Goal: Task Accomplishment & Management: Use online tool/utility

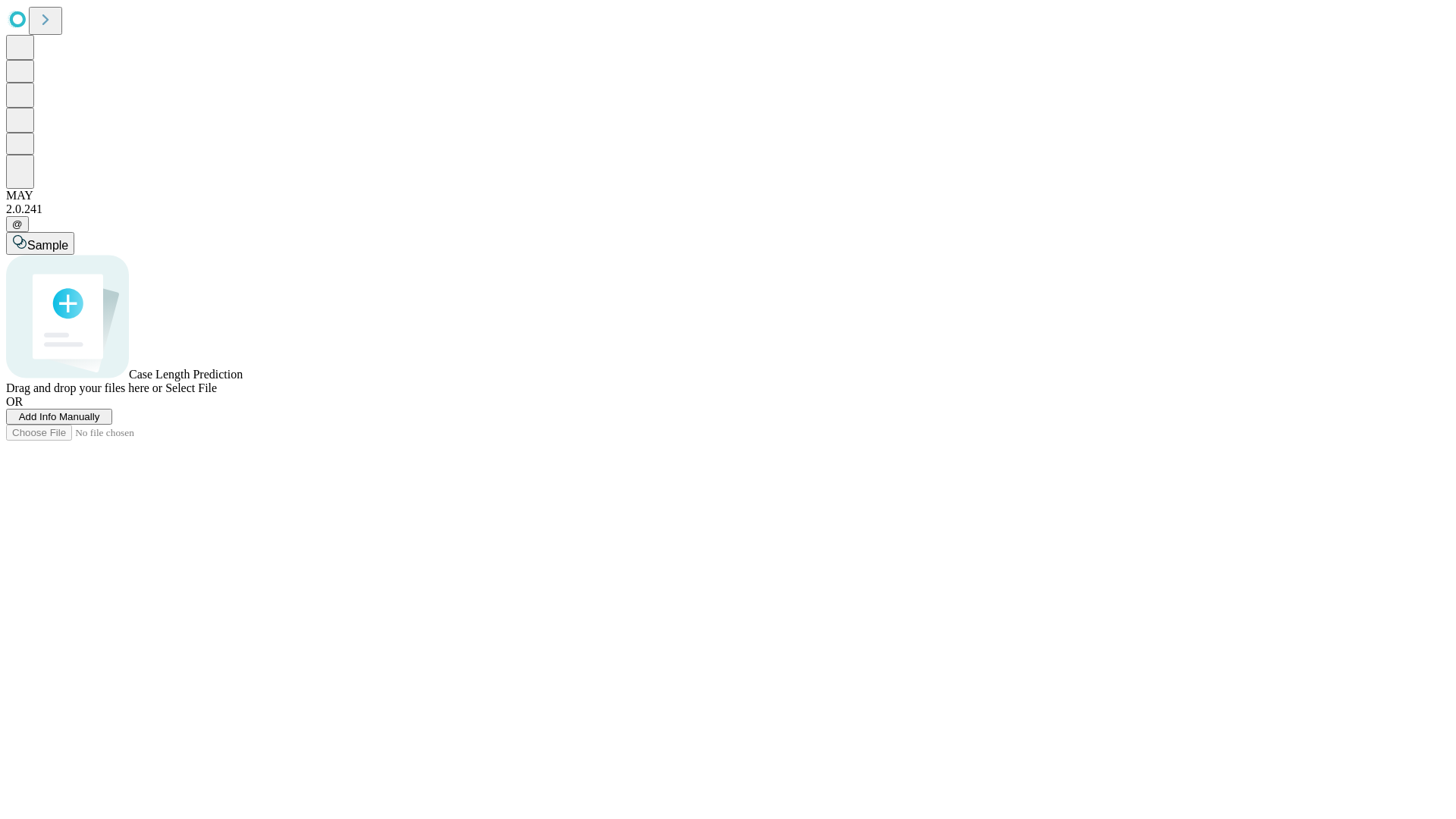
click at [100, 423] on span "Add Info Manually" at bounding box center [59, 417] width 81 height 11
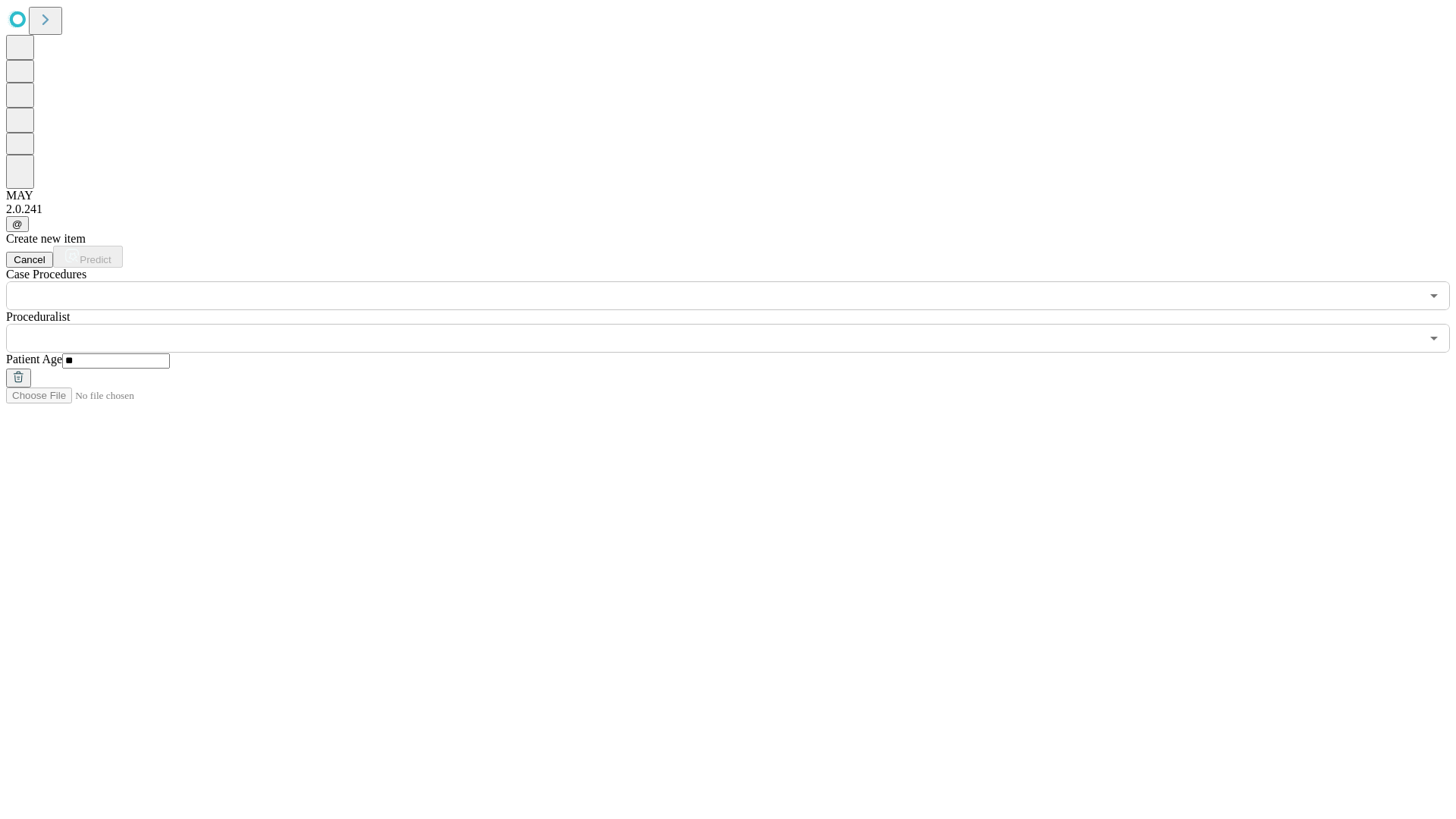
type input "**"
click at [739, 324] on input "text" at bounding box center [713, 338] width 1414 height 28
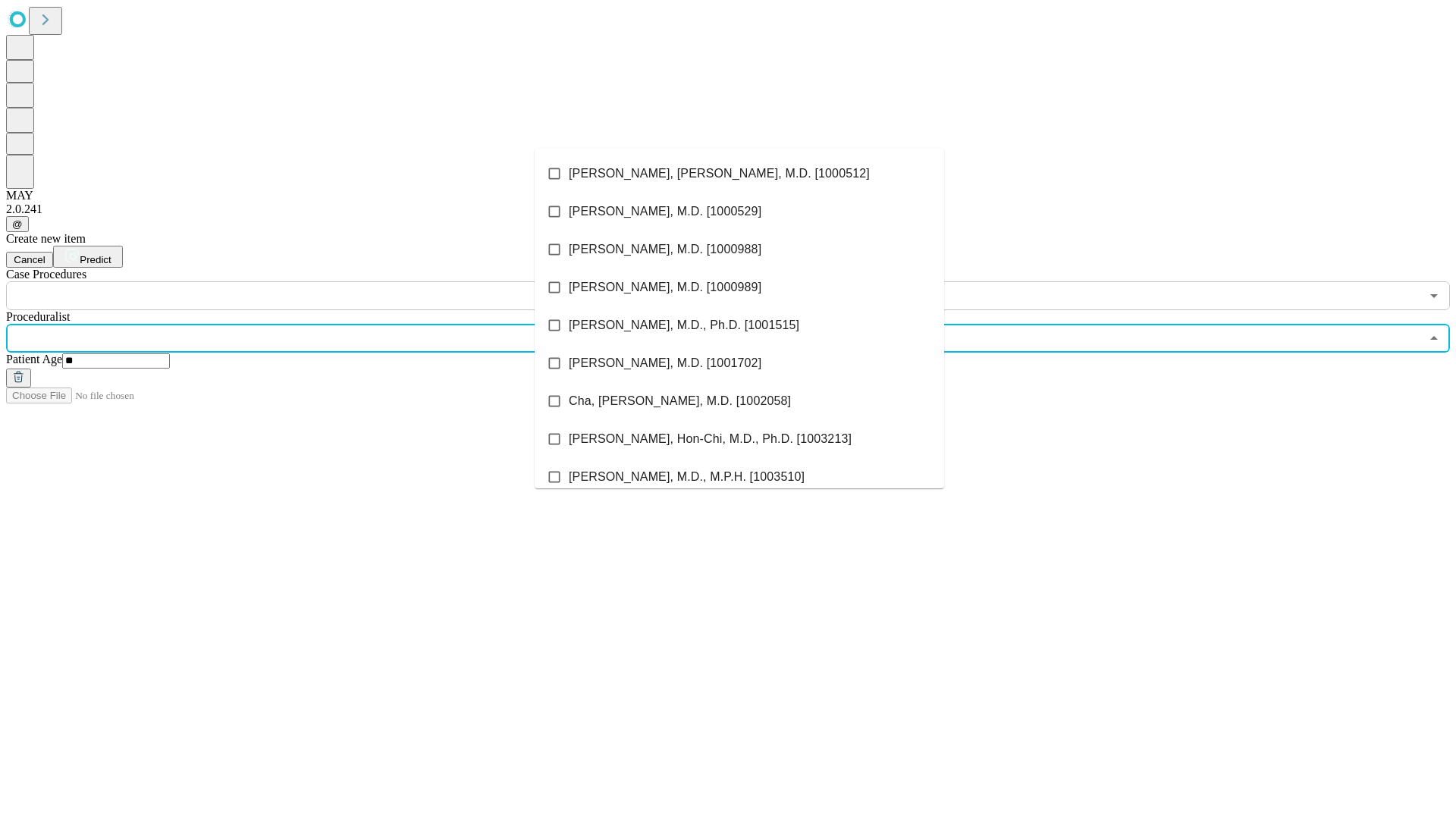
click at [739, 173] on li "[PERSON_NAME], [PERSON_NAME], M.D. [1000512]" at bounding box center [739, 173] width 410 height 38
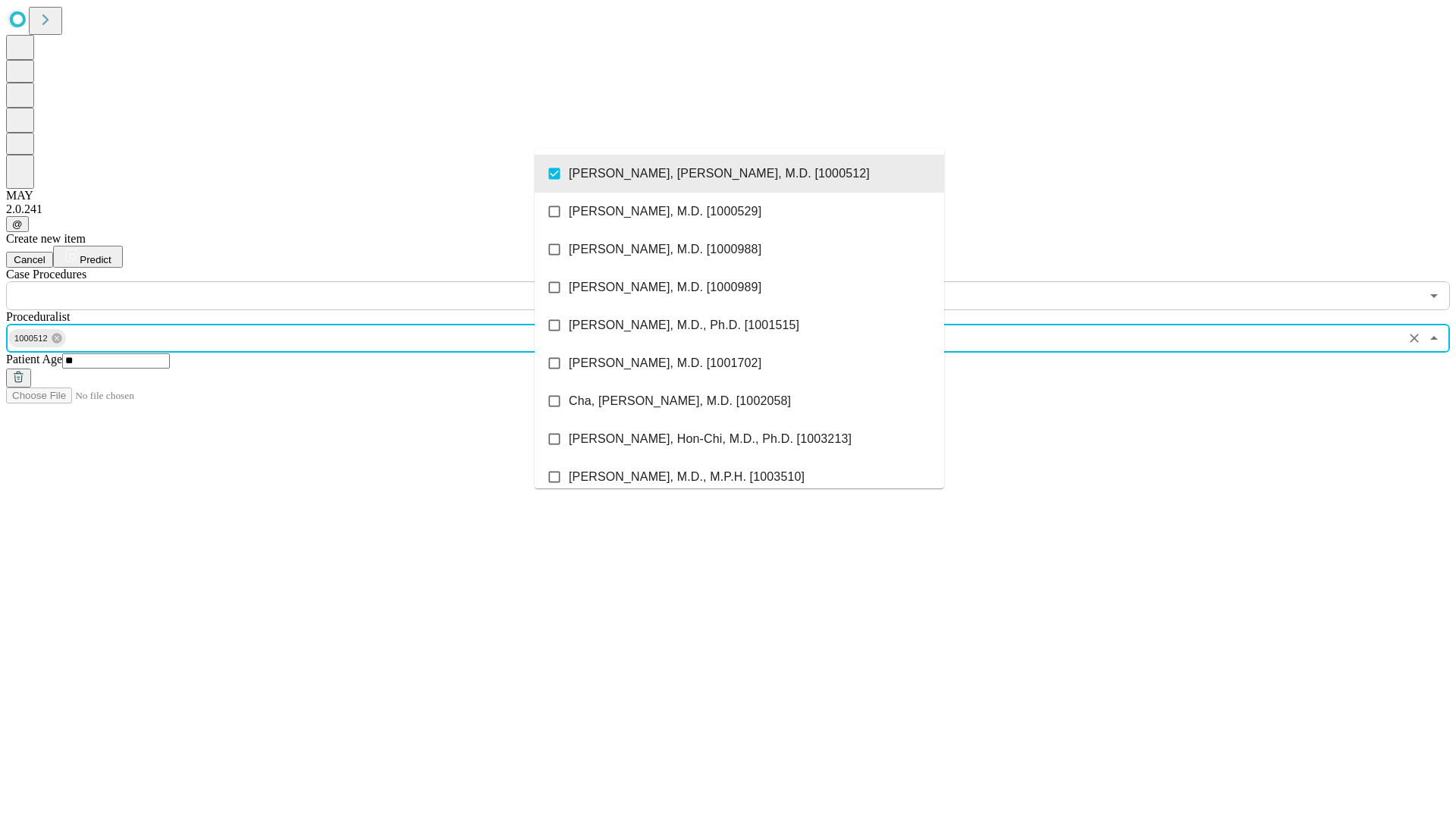
click at [318, 281] on input "text" at bounding box center [713, 295] width 1414 height 28
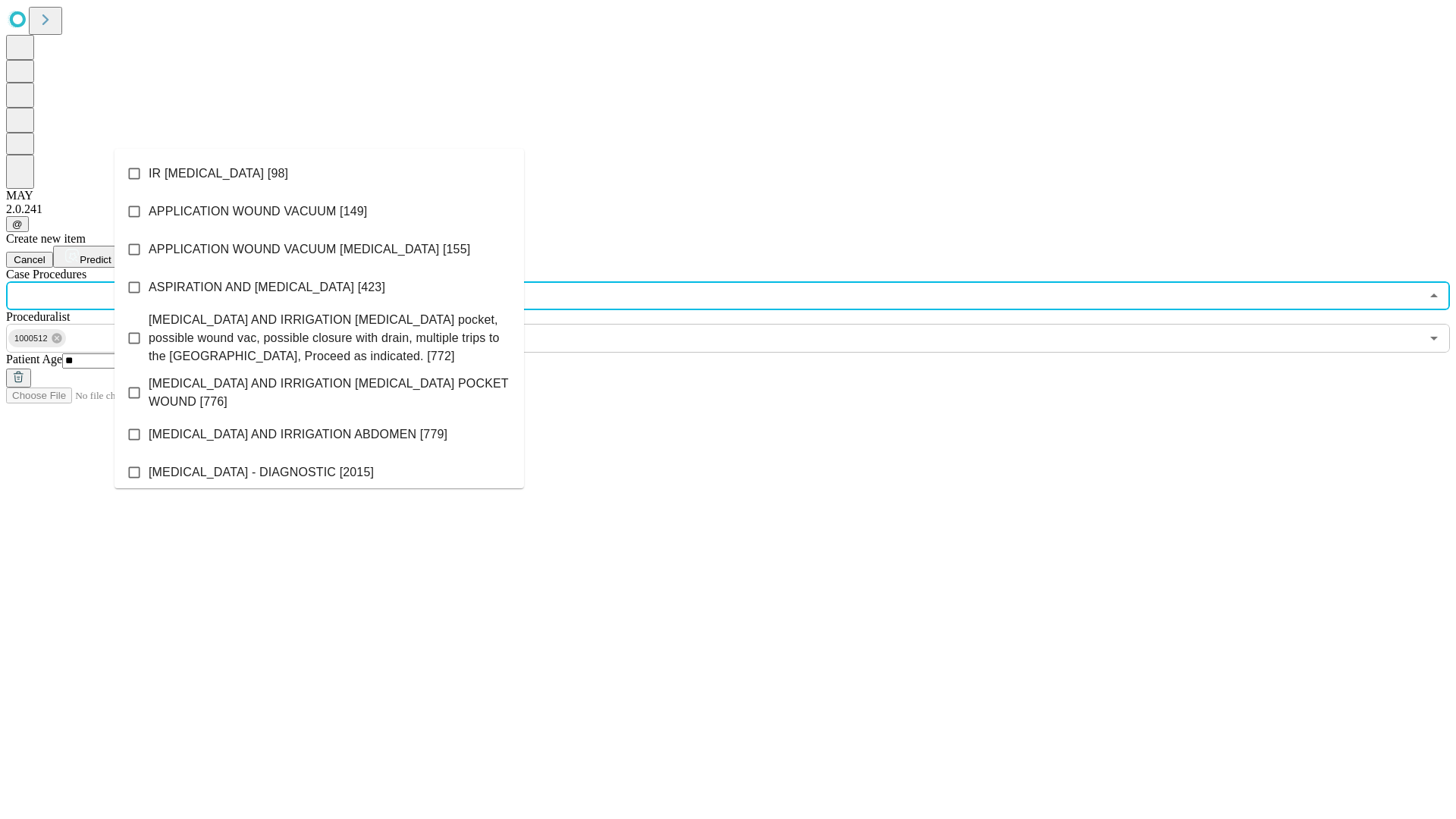
click at [319, 173] on li "IR [MEDICAL_DATA] [98]" at bounding box center [319, 173] width 410 height 38
